Goal: Navigation & Orientation: Find specific page/section

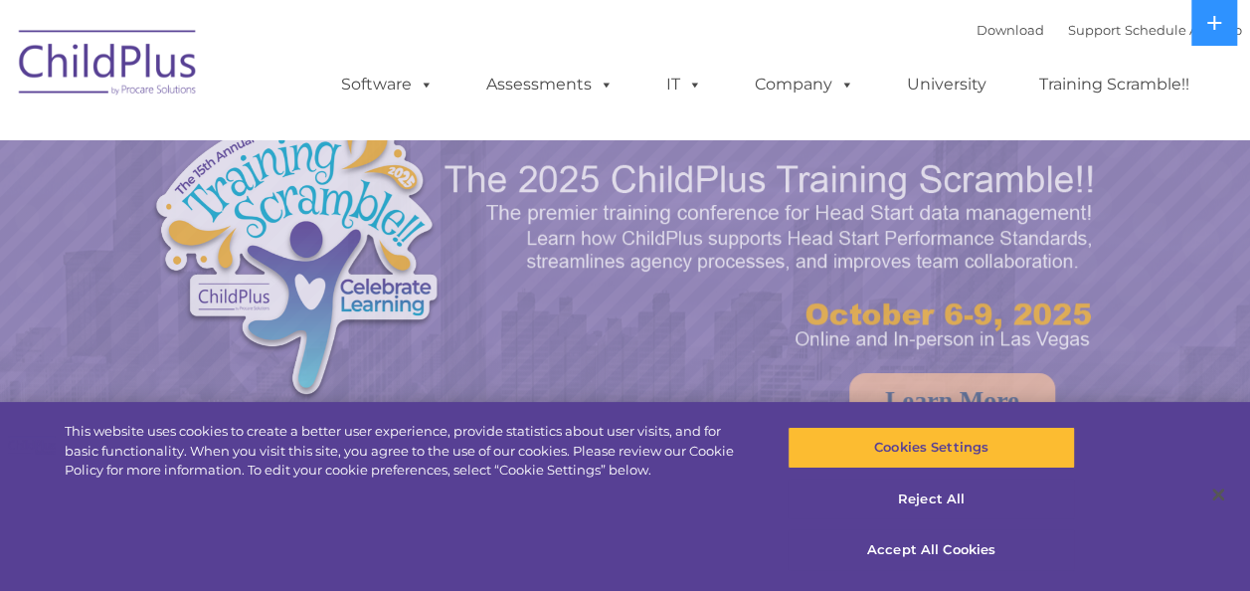
select select "MEDIUM"
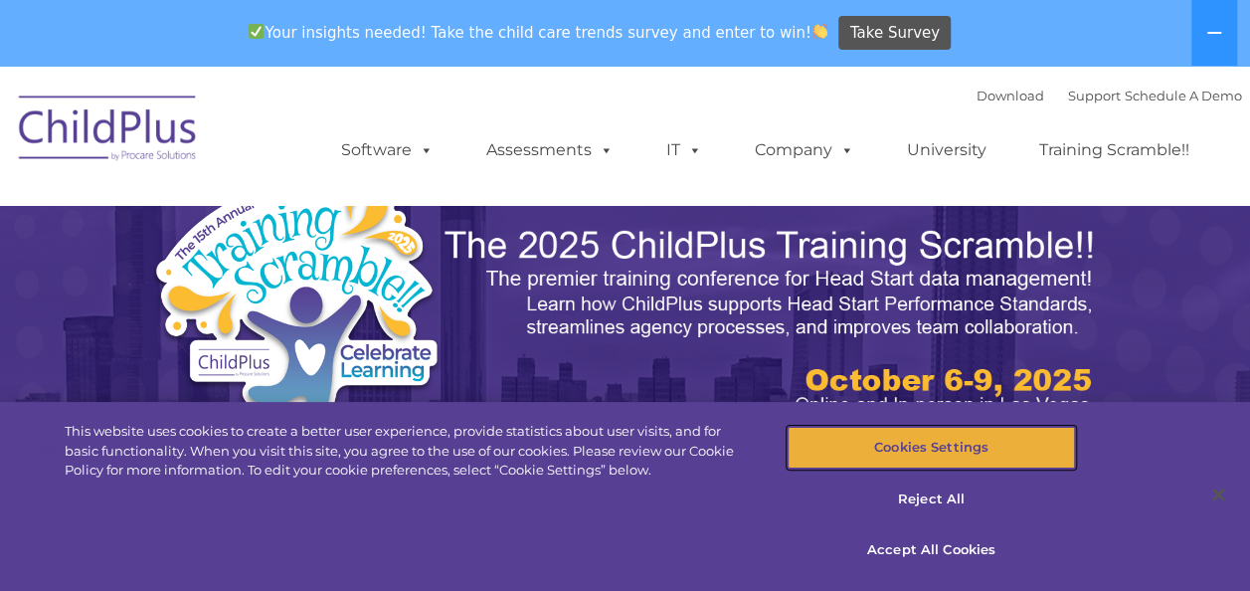
click at [949, 439] on button "Cookies Settings" at bounding box center [930, 448] width 287 height 42
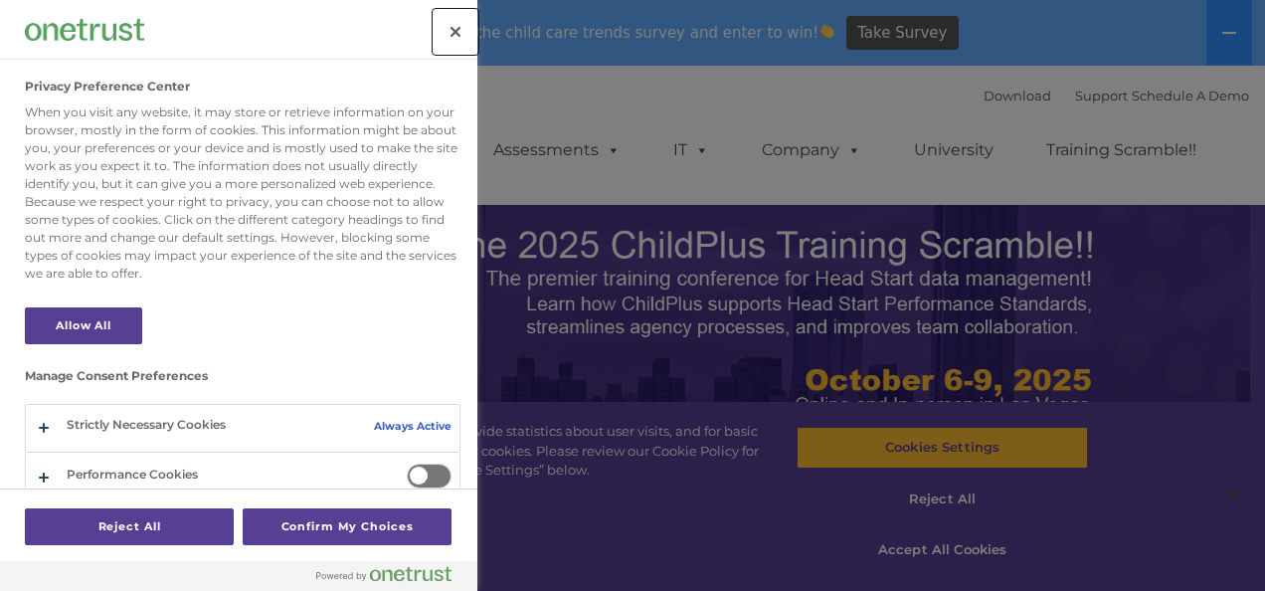
click at [455, 28] on button "Close" at bounding box center [456, 32] width 44 height 44
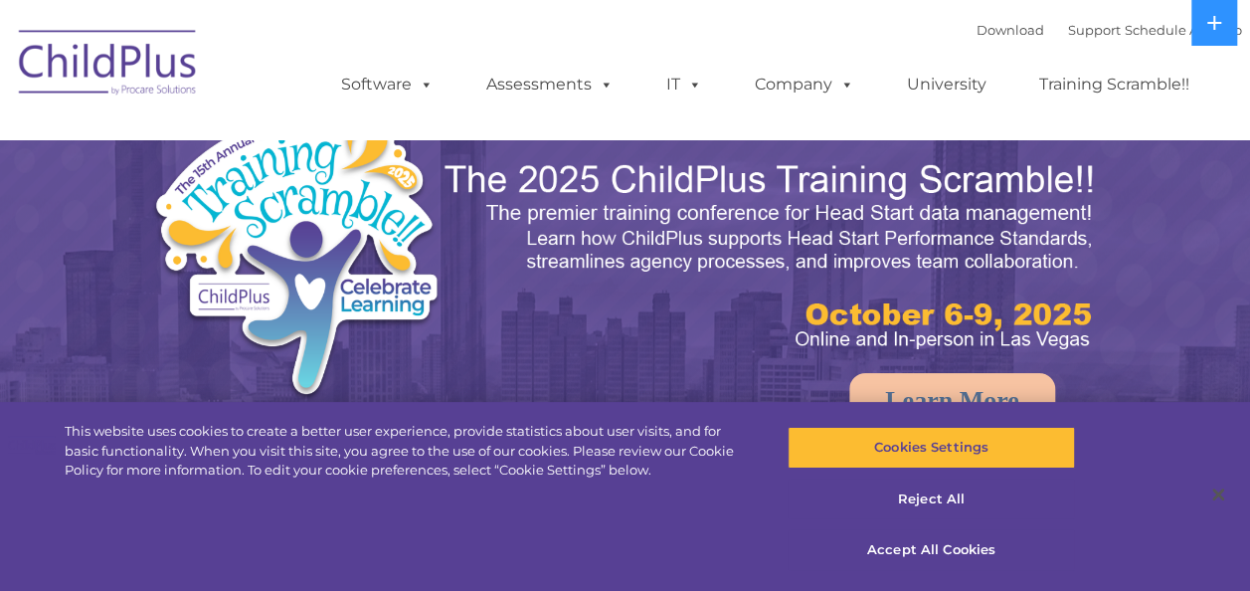
select select "MEDIUM"
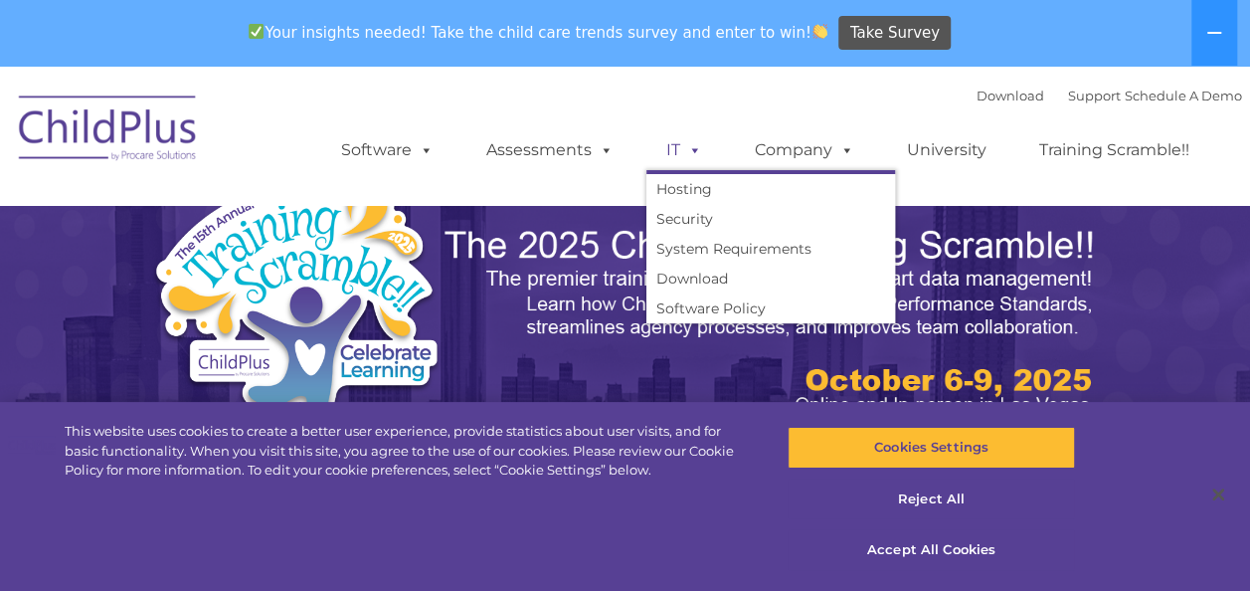
click at [699, 149] on span at bounding box center [691, 149] width 22 height 19
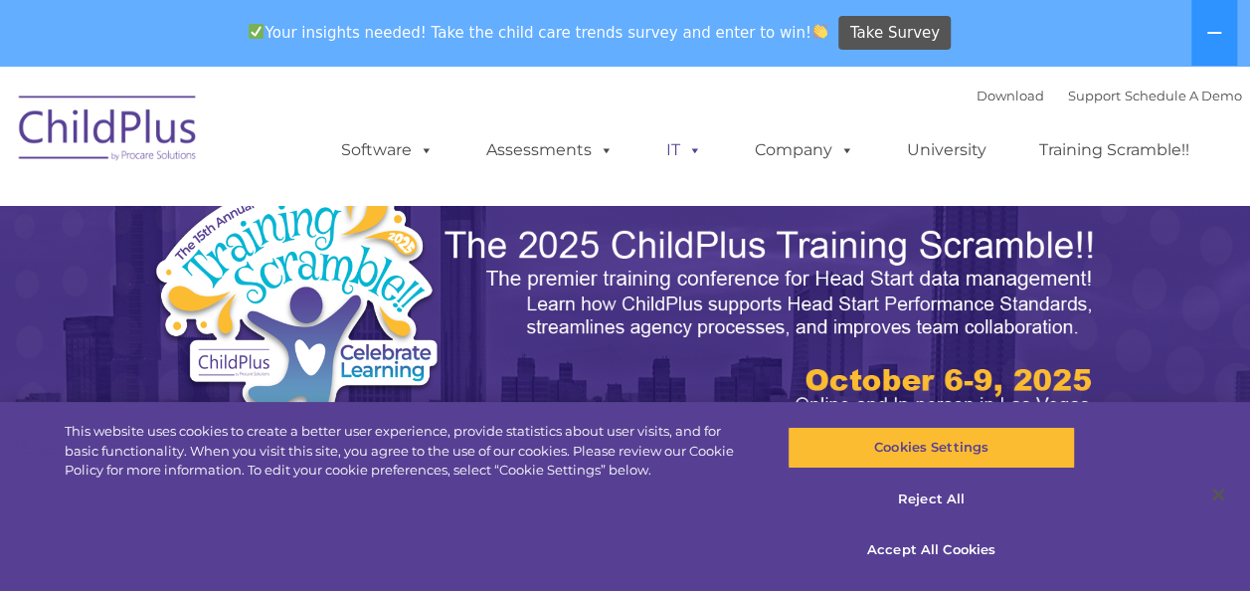
click at [695, 153] on span at bounding box center [691, 149] width 22 height 19
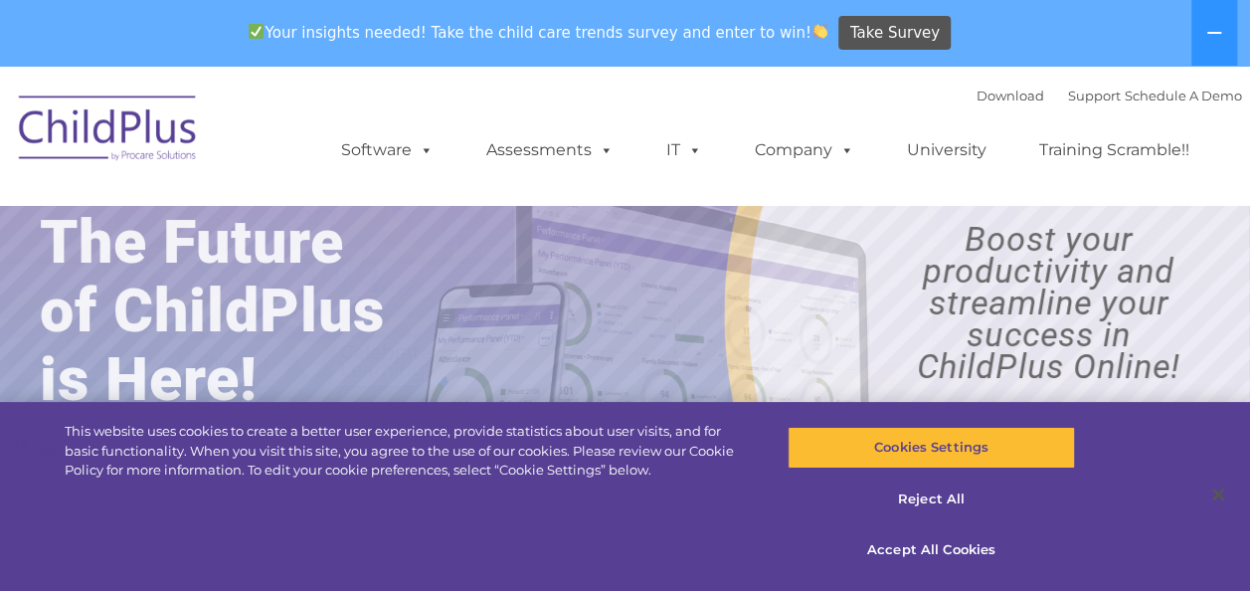
click at [99, 115] on img at bounding box center [108, 131] width 199 height 99
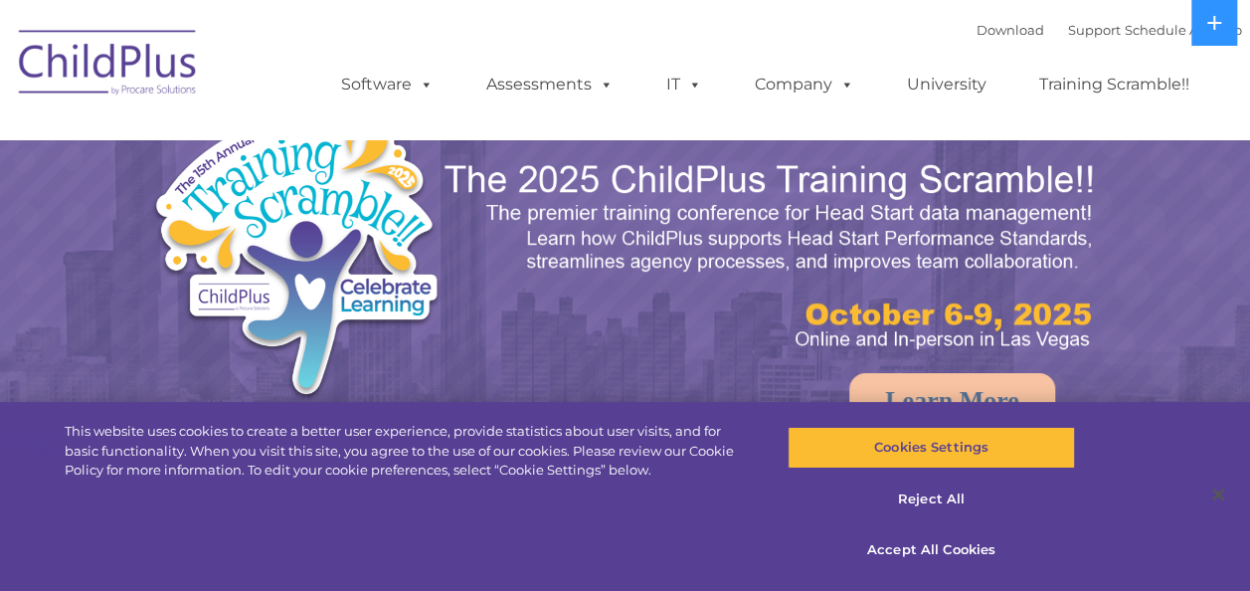
select select "MEDIUM"
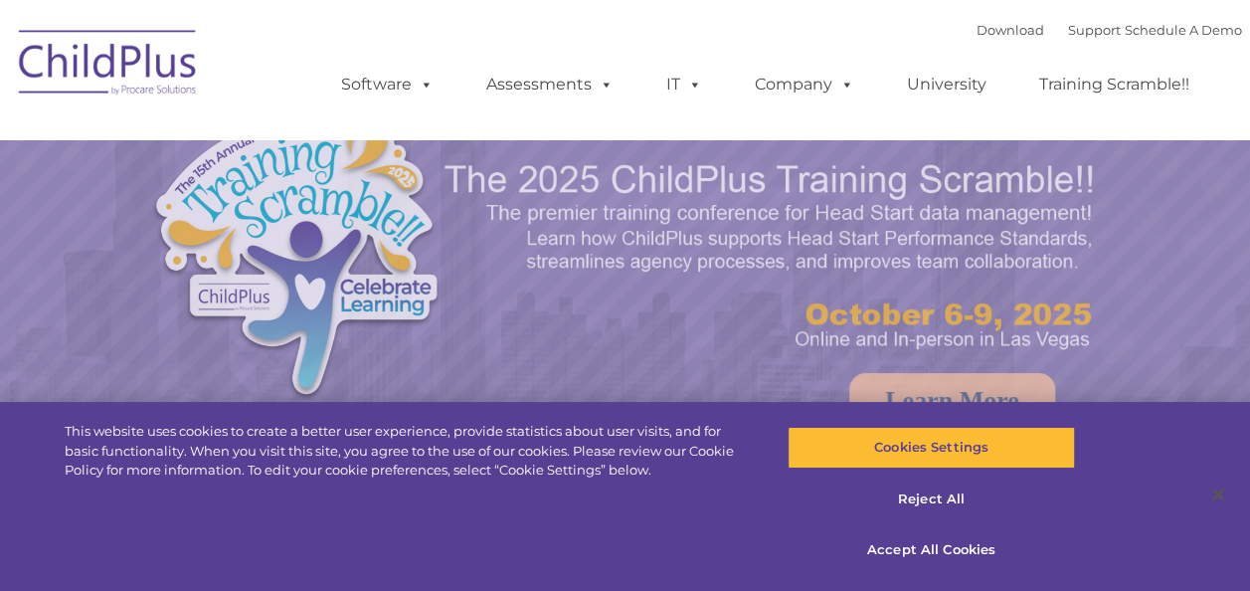
select select "MEDIUM"
